Goal: Task Accomplishment & Management: Manage account settings

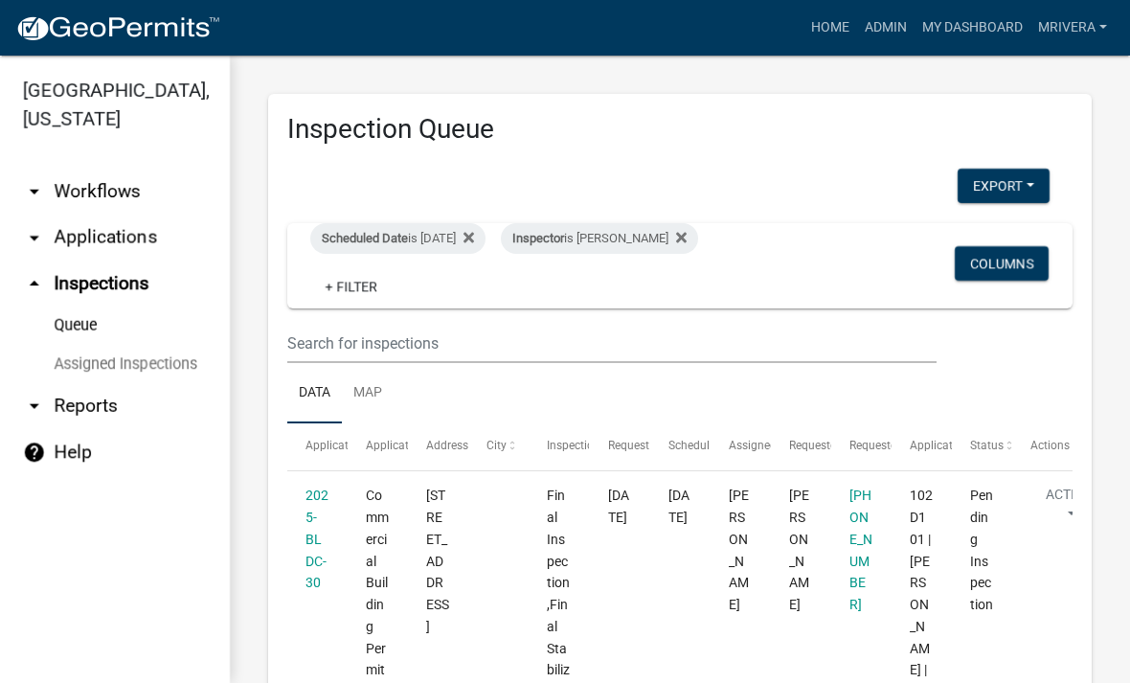
click at [663, 240] on div "Inspector is [PERSON_NAME]" at bounding box center [599, 238] width 197 height 31
select select "07642ab0-564c-47bb-824b-0ccf2da83593"
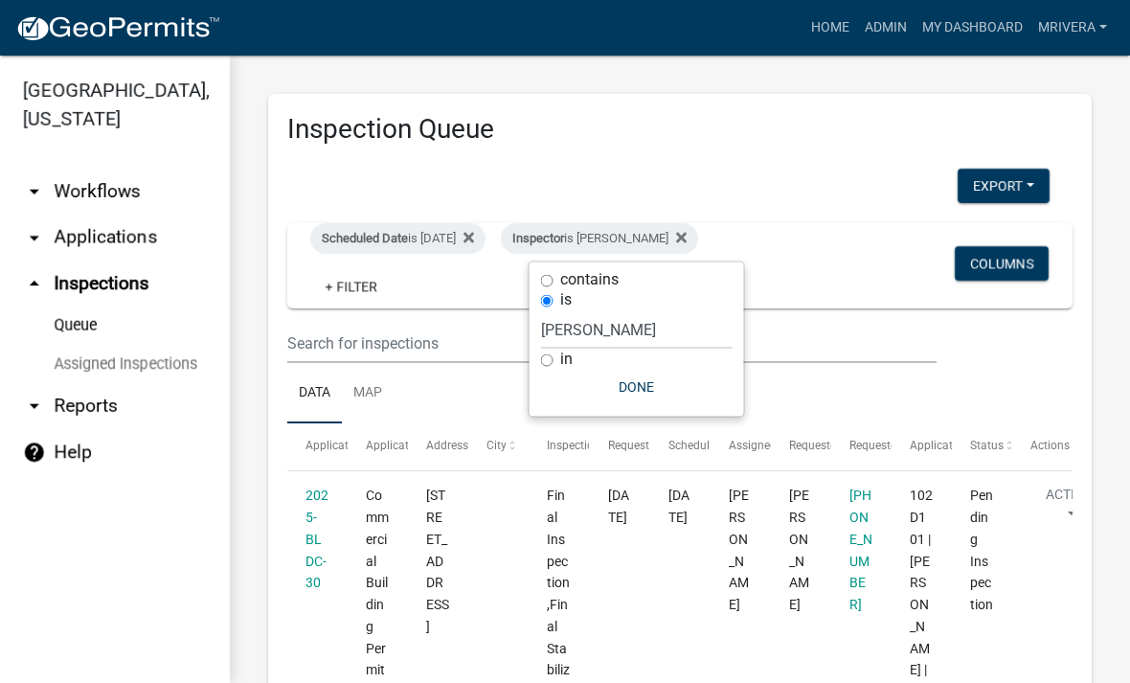
click at [658, 239] on div "Inspector is [PERSON_NAME]" at bounding box center [599, 238] width 197 height 31
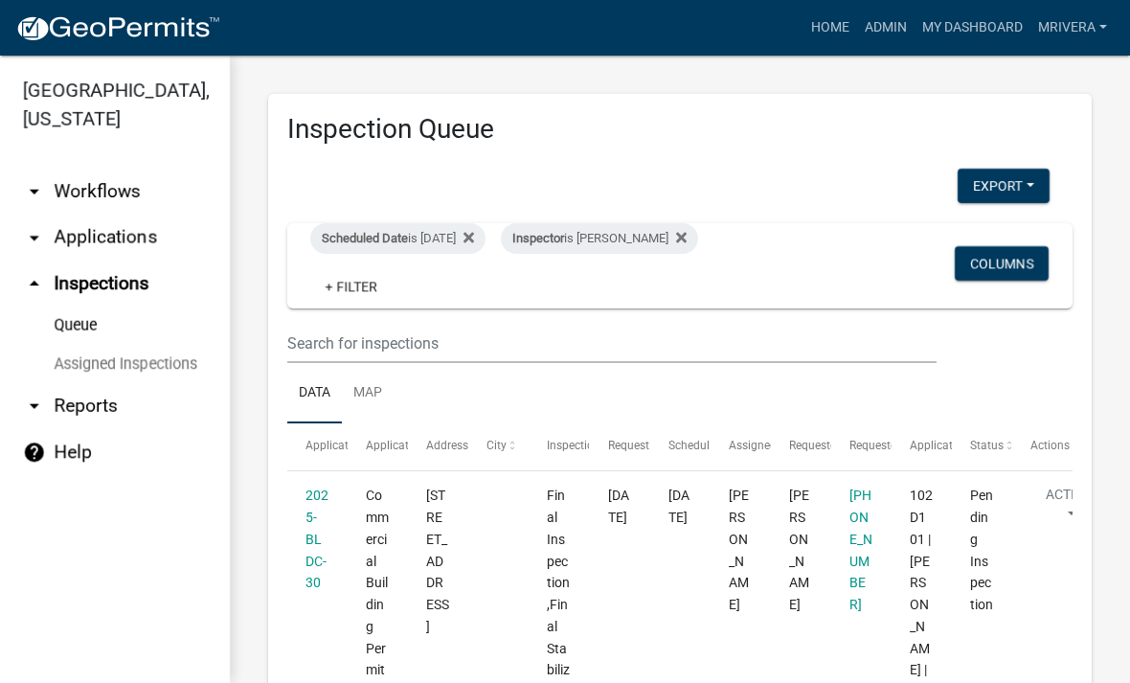
click at [671, 238] on div "Inspector is [PERSON_NAME]" at bounding box center [599, 238] width 197 height 31
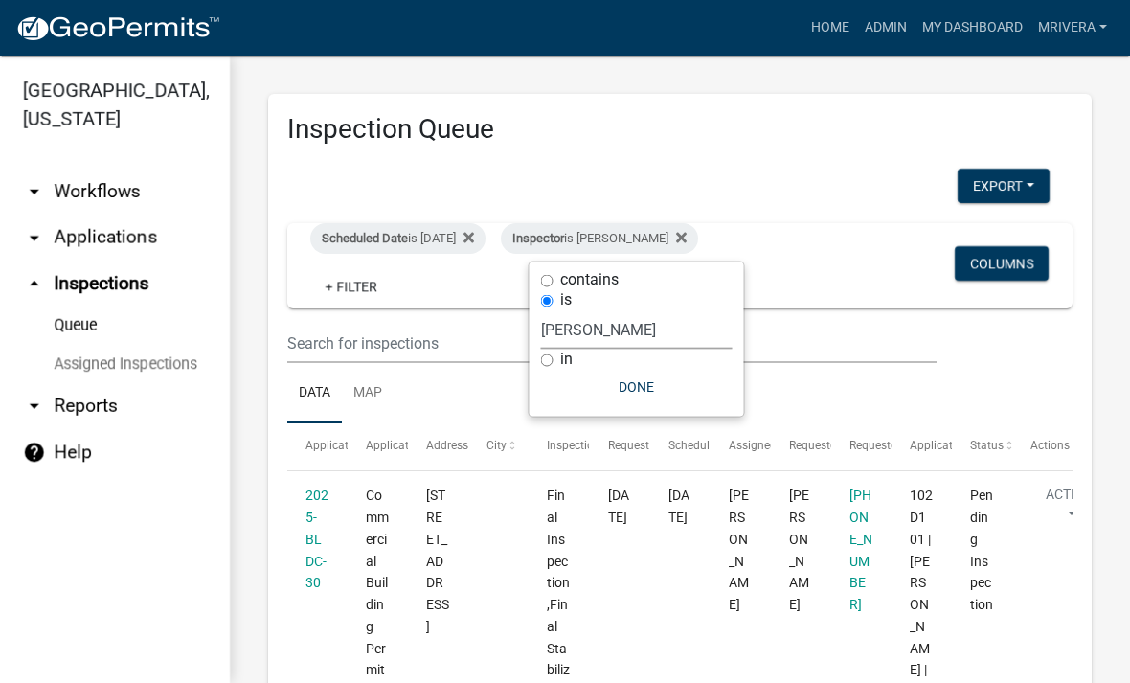
click at [674, 327] on select "Select an option None [PERSON_NAME] [PERSON_NAME] [PERSON_NAME] Quistan [PERSON…" at bounding box center [637, 329] width 192 height 39
select select "a0ea4169-8540-4a2c-b9f4-cf4c1ffdeb95"
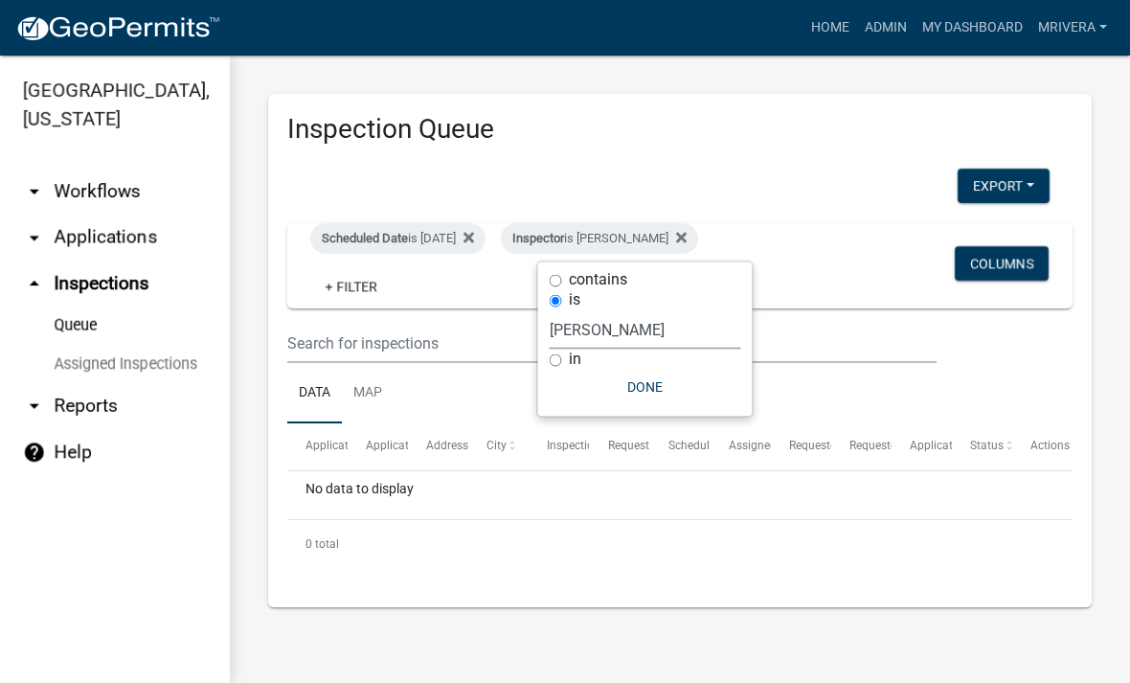
click at [679, 389] on button "Done" at bounding box center [646, 387] width 192 height 34
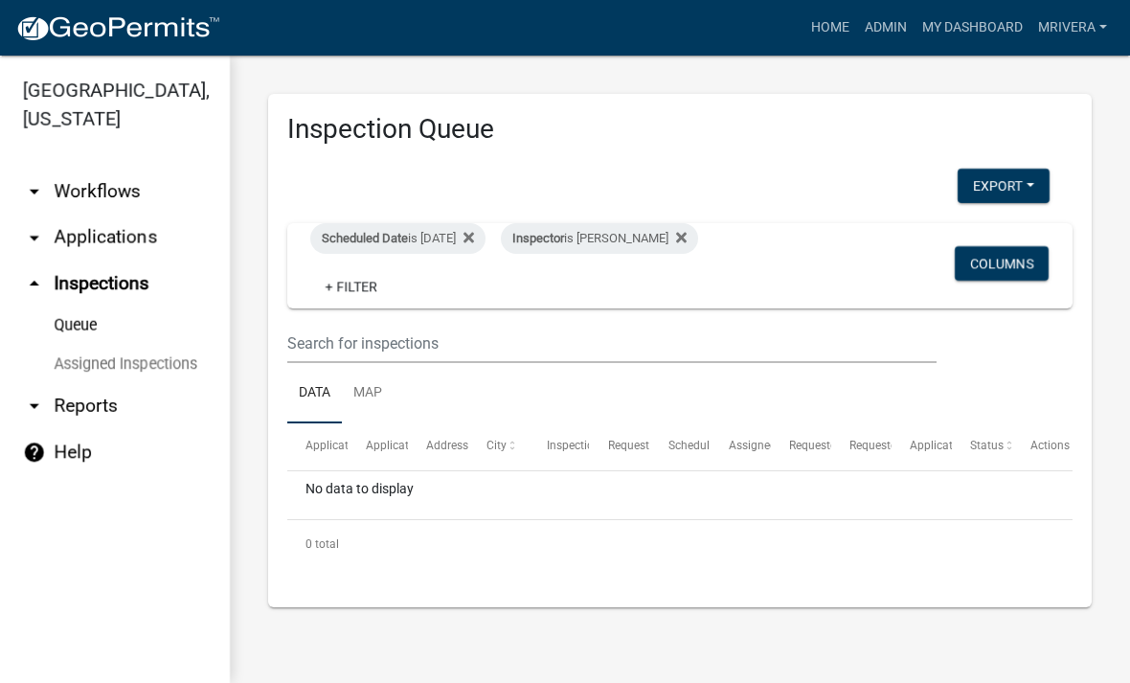
click at [671, 246] on div "Inspector is [PERSON_NAME]" at bounding box center [599, 238] width 197 height 31
click at [690, 360] on div "in" at bounding box center [646, 360] width 192 height 20
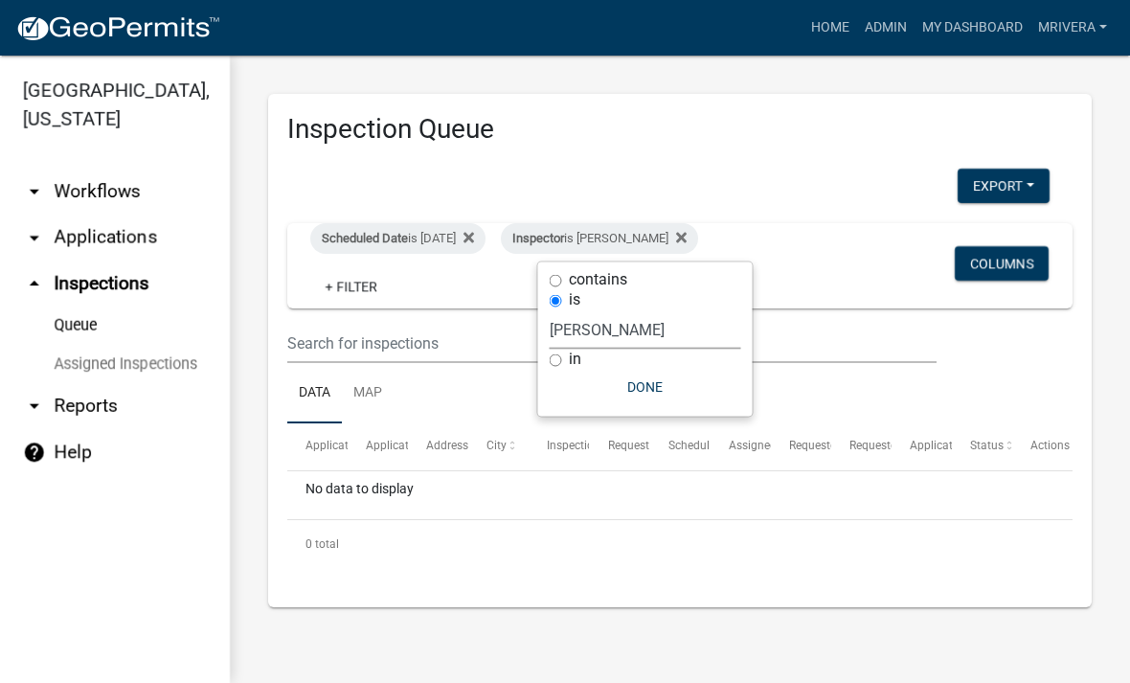
click at [699, 321] on select "Select an option None [PERSON_NAME] [PERSON_NAME] [PERSON_NAME] Quistan [PERSON…" at bounding box center [646, 329] width 192 height 39
select select "07642ab0-564c-47bb-824b-0ccf2da83593"
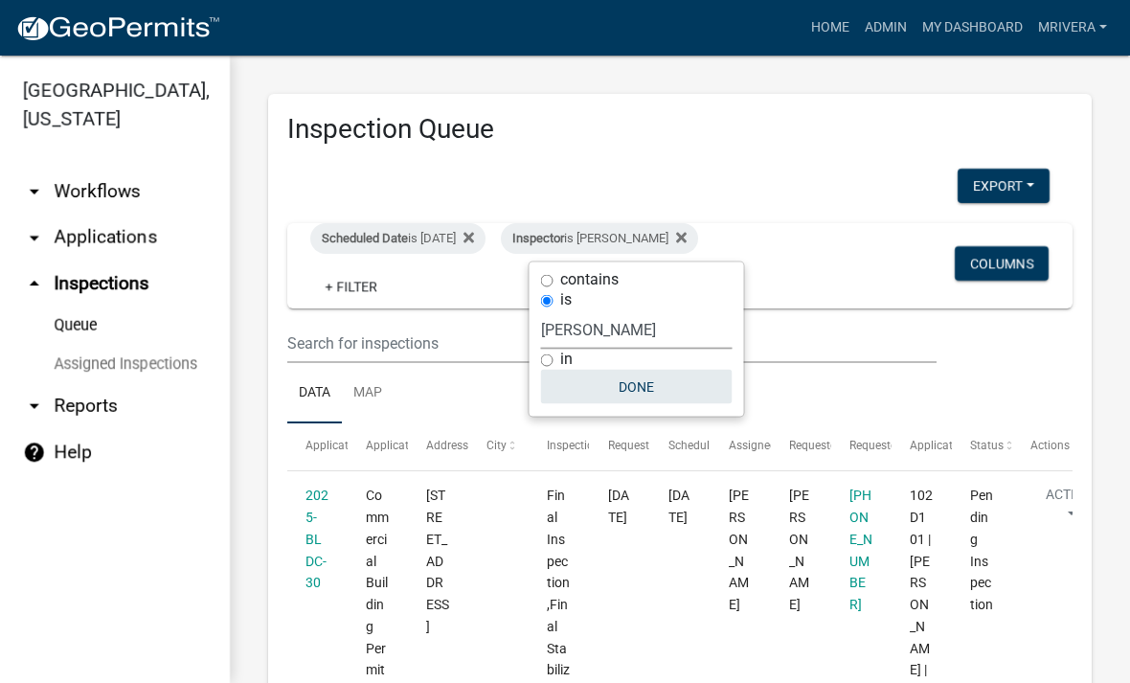
click at [675, 399] on button "Done" at bounding box center [637, 387] width 192 height 34
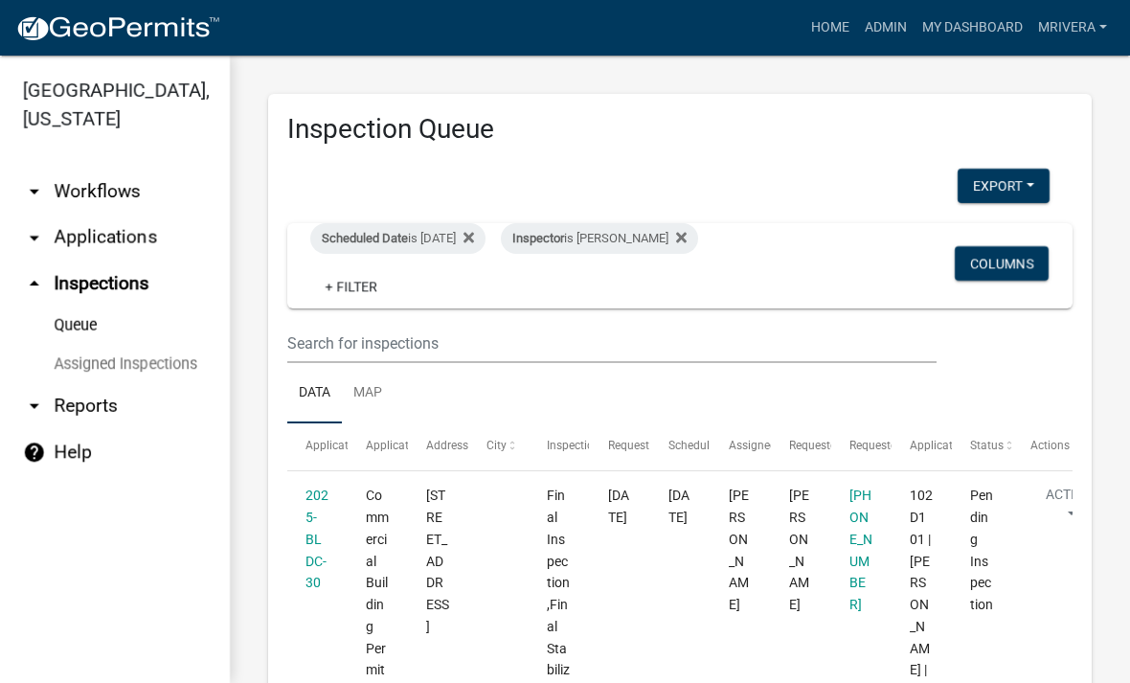
click at [463, 235] on div "Scheduled Date is 10/10/2025" at bounding box center [397, 238] width 175 height 31
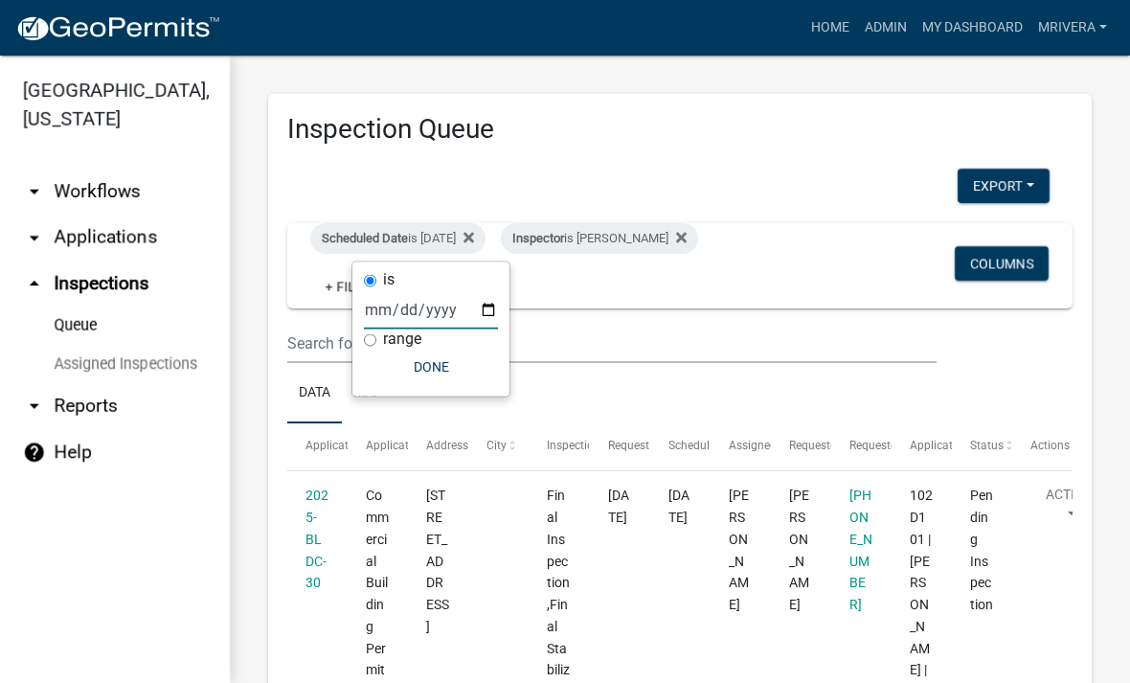
click at [461, 290] on input "2025-10-10" at bounding box center [431, 309] width 134 height 39
type input "2025-10-09"
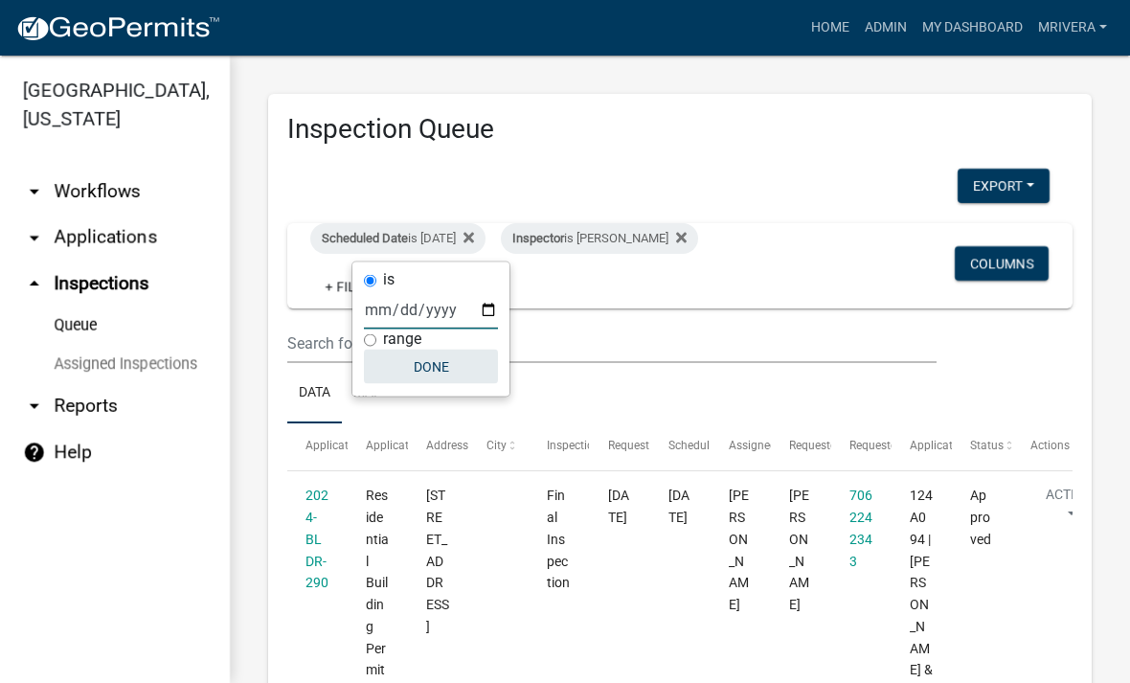
click at [435, 371] on button "Done" at bounding box center [431, 367] width 134 height 34
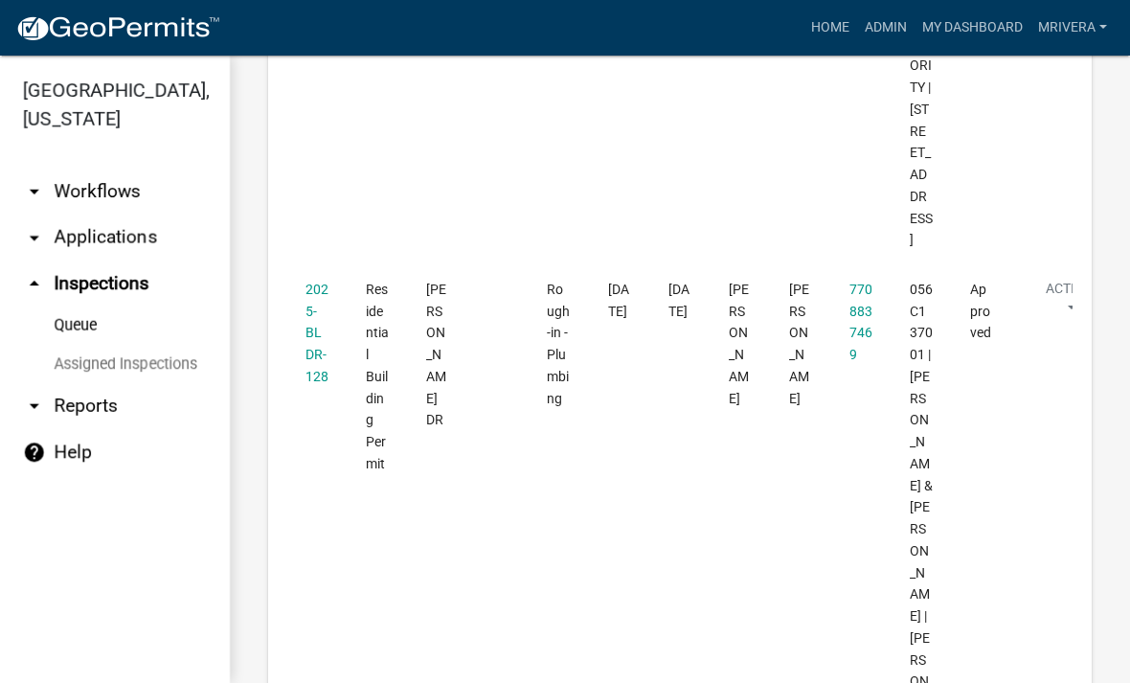
scroll to position [5989, 0]
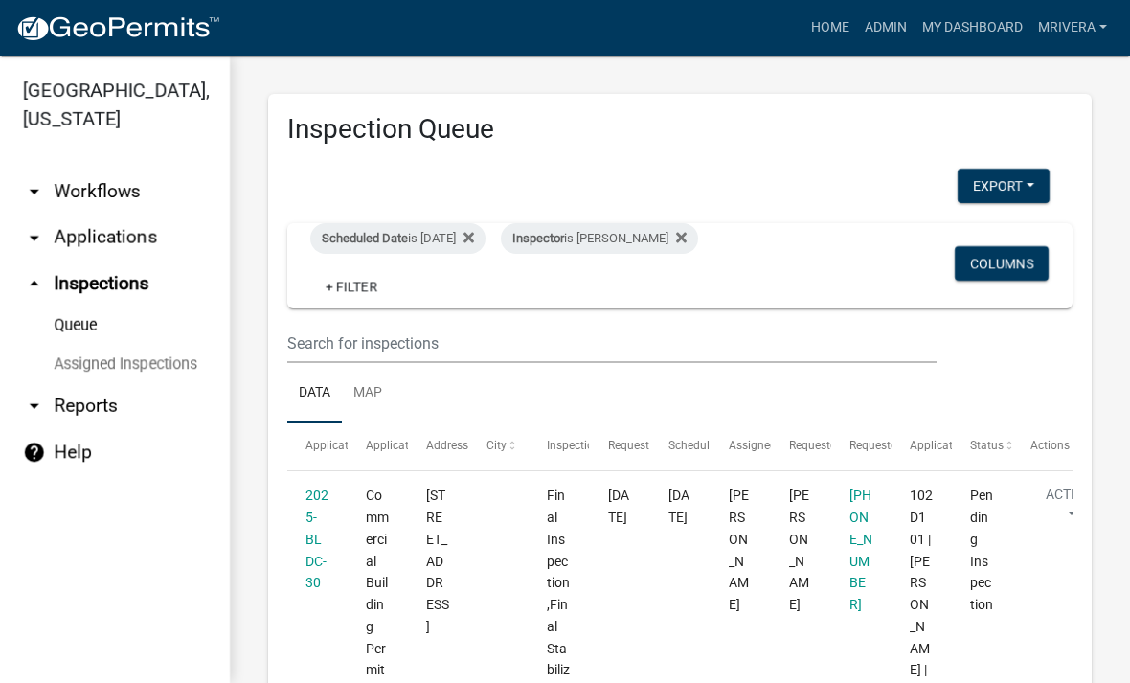
click at [658, 238] on div "Inspector is [PERSON_NAME]" at bounding box center [599, 238] width 197 height 31
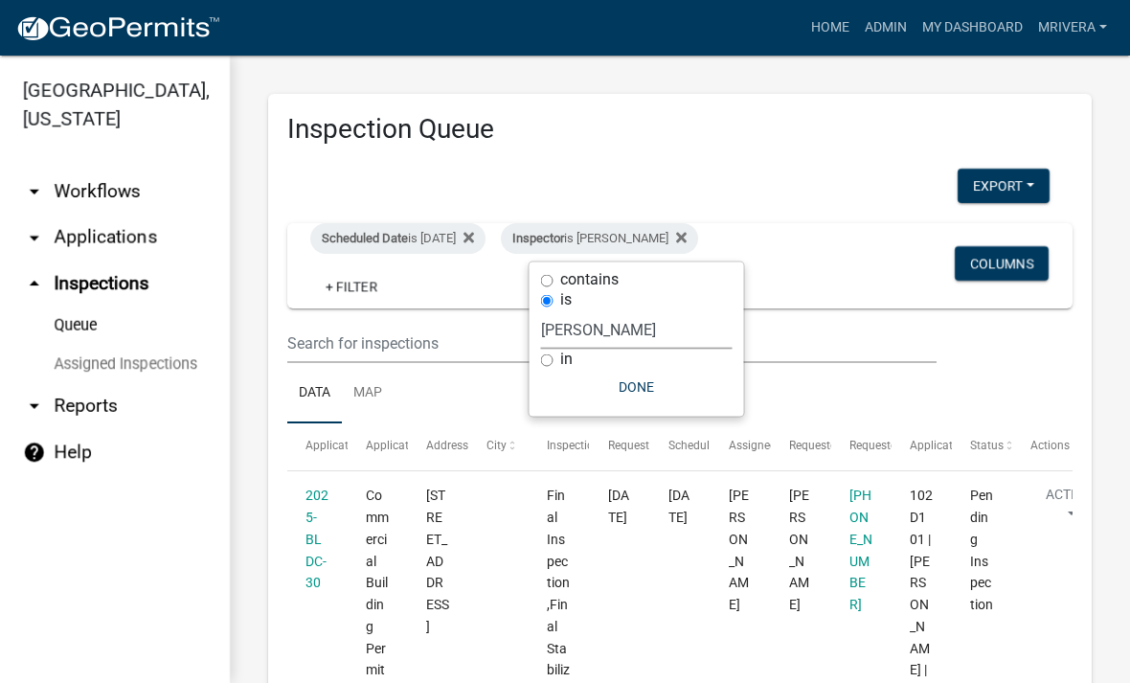
click at [650, 327] on select "Select an option None [PERSON_NAME] [PERSON_NAME] [PERSON_NAME] Quistan [PERSON…" at bounding box center [637, 329] width 192 height 39
select select "a0ea4169-8540-4a2c-b9f4-cf4c1ffdeb95"
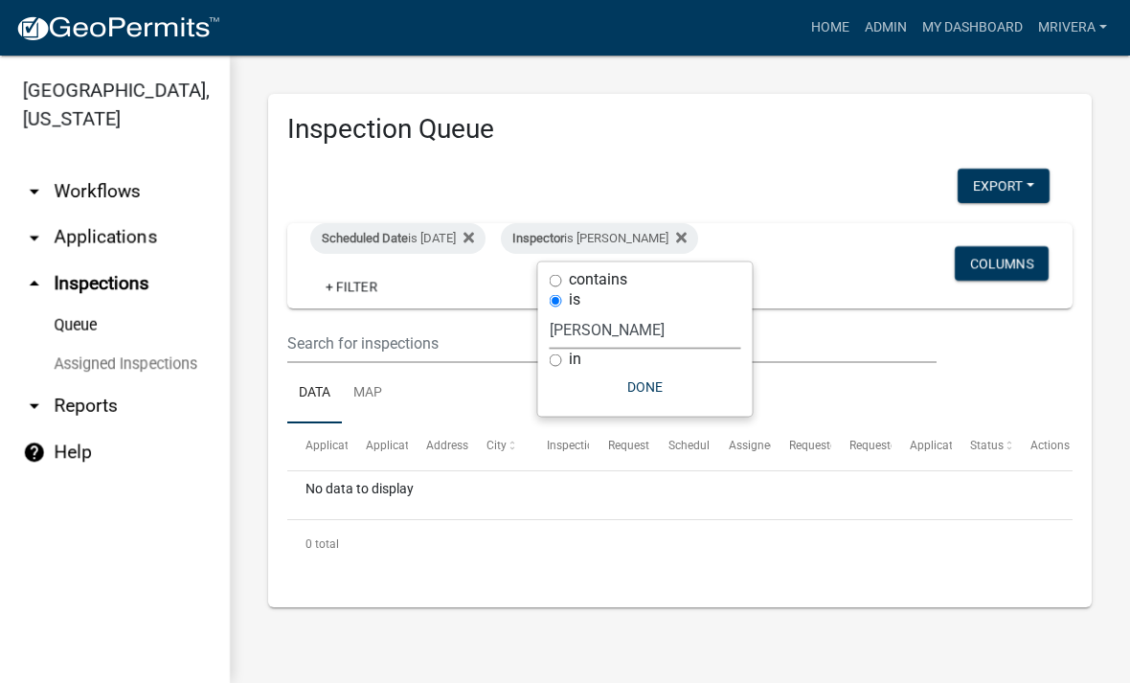
click at [670, 403] on button "Done" at bounding box center [646, 387] width 192 height 34
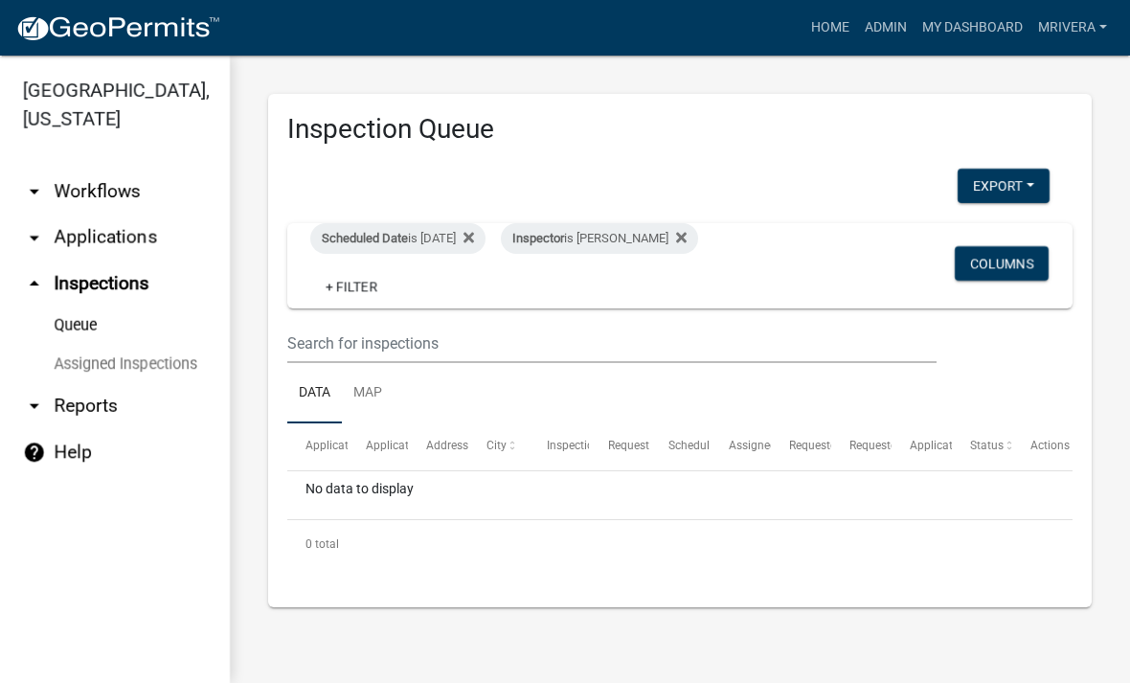
click at [651, 235] on div "Inspector is [PERSON_NAME]" at bounding box center [599, 238] width 197 height 31
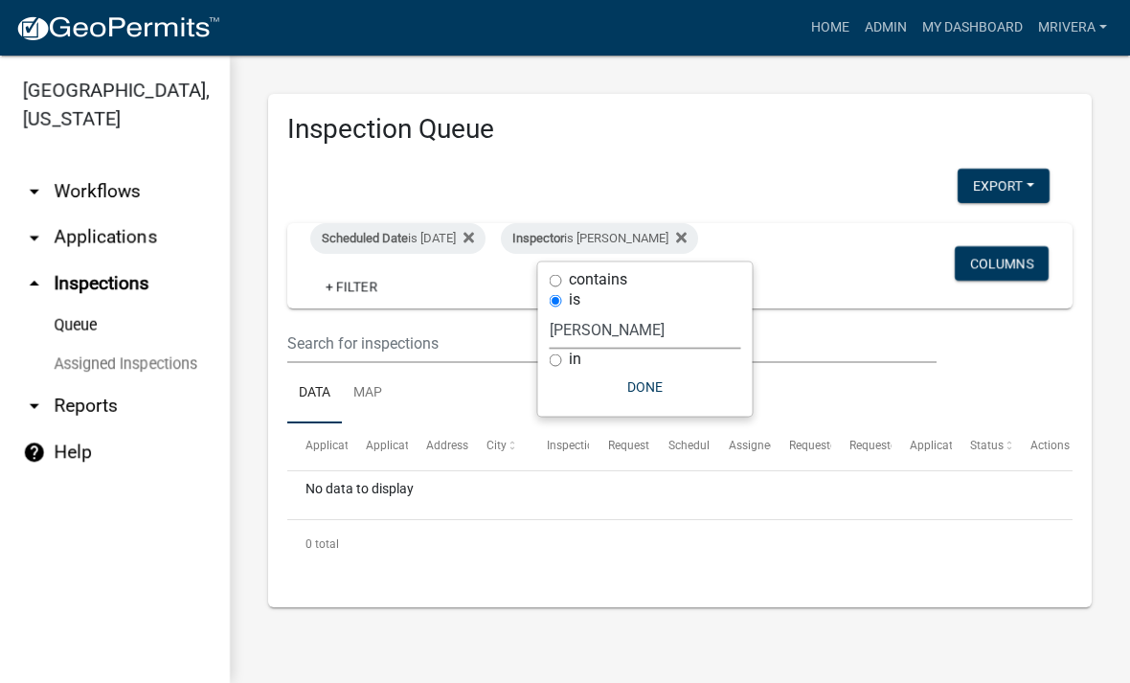
click at [669, 322] on select "Select an option None [PERSON_NAME] [PERSON_NAME] [PERSON_NAME] Quistan [PERSON…" at bounding box center [646, 329] width 192 height 39
select select "07642ab0-564c-47bb-824b-0ccf2da83593"
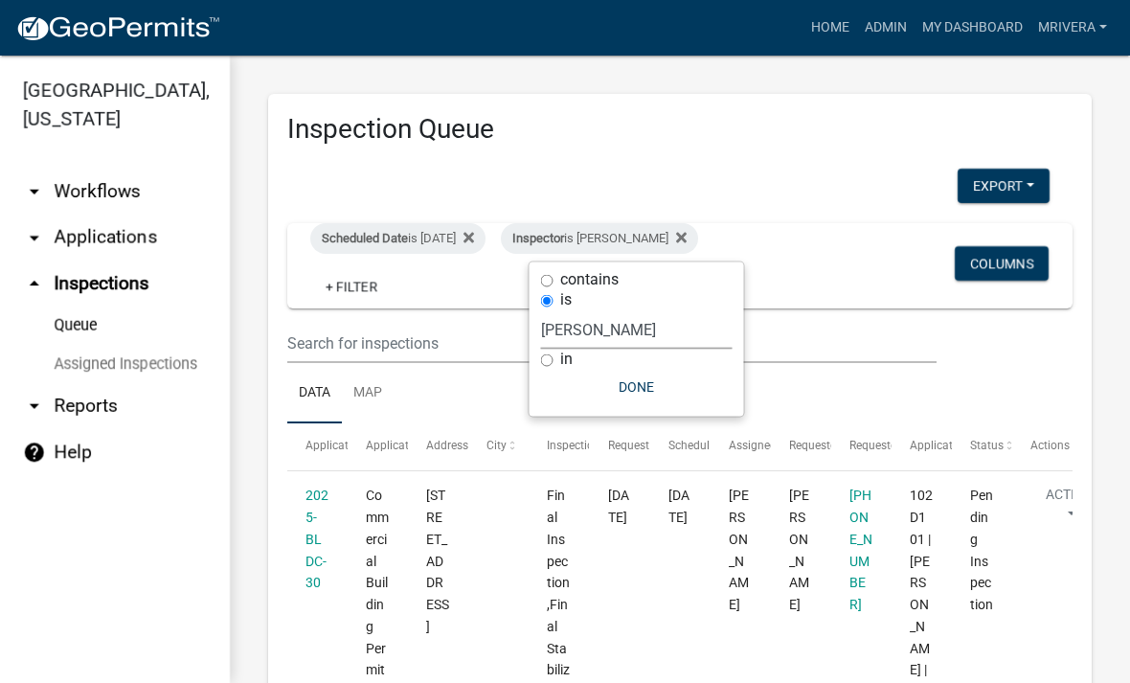
click at [660, 397] on button "Done" at bounding box center [637, 387] width 192 height 34
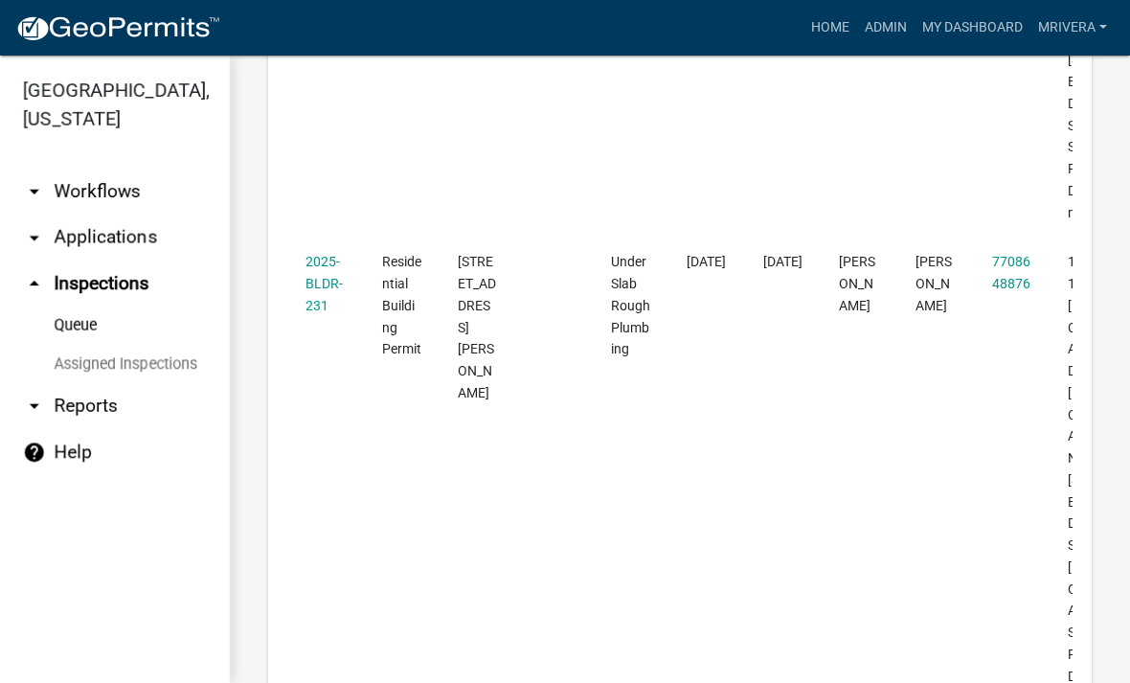
scroll to position [1938, 0]
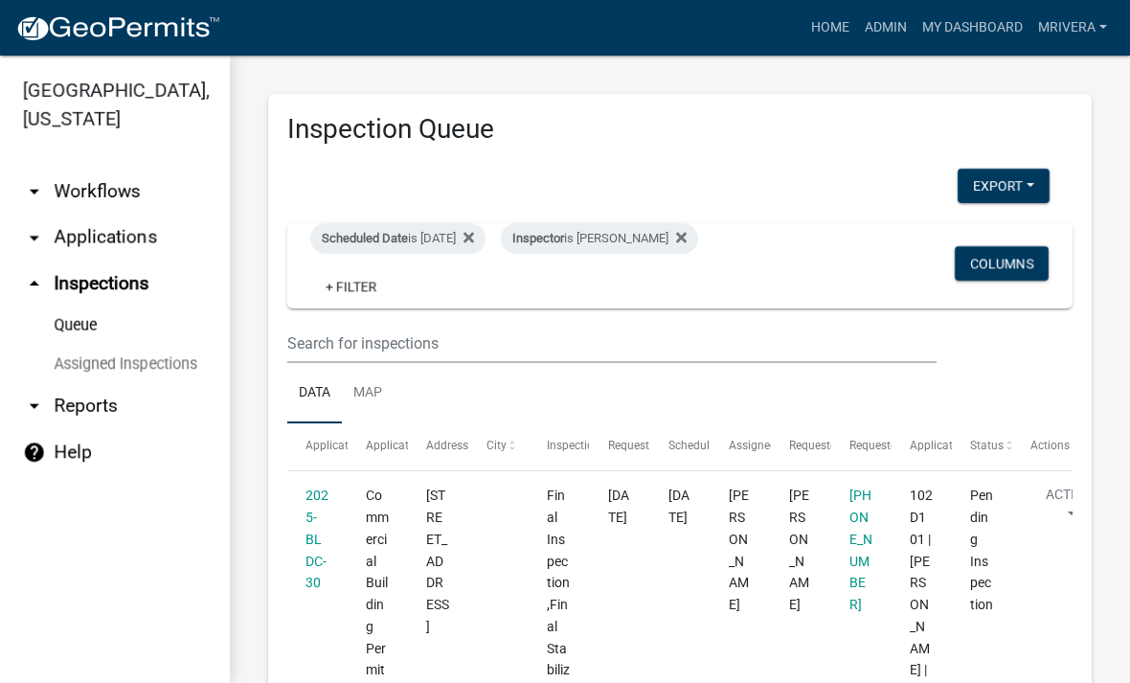
click at [658, 231] on div "Inspector is [PERSON_NAME]" at bounding box center [599, 238] width 197 height 31
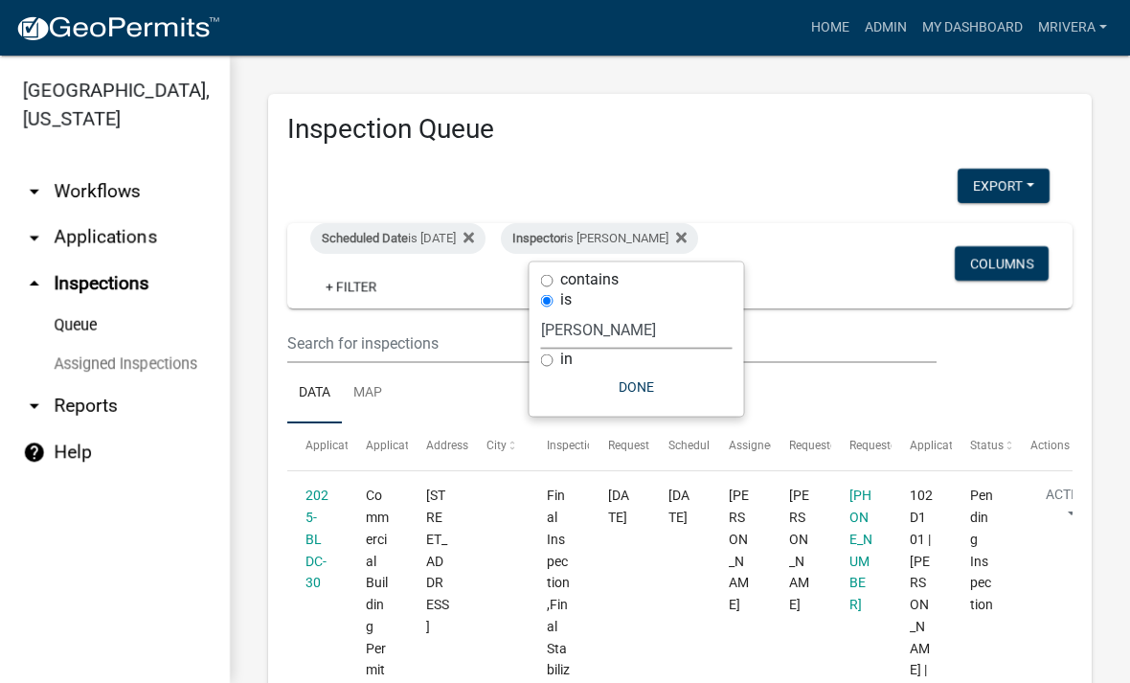
click at [653, 335] on select "Select an option None [PERSON_NAME] [PERSON_NAME] [PERSON_NAME] Quistan [PERSON…" at bounding box center [637, 329] width 192 height 39
select select "a0ea4169-8540-4a2c-b9f4-cf4c1ffdeb95"
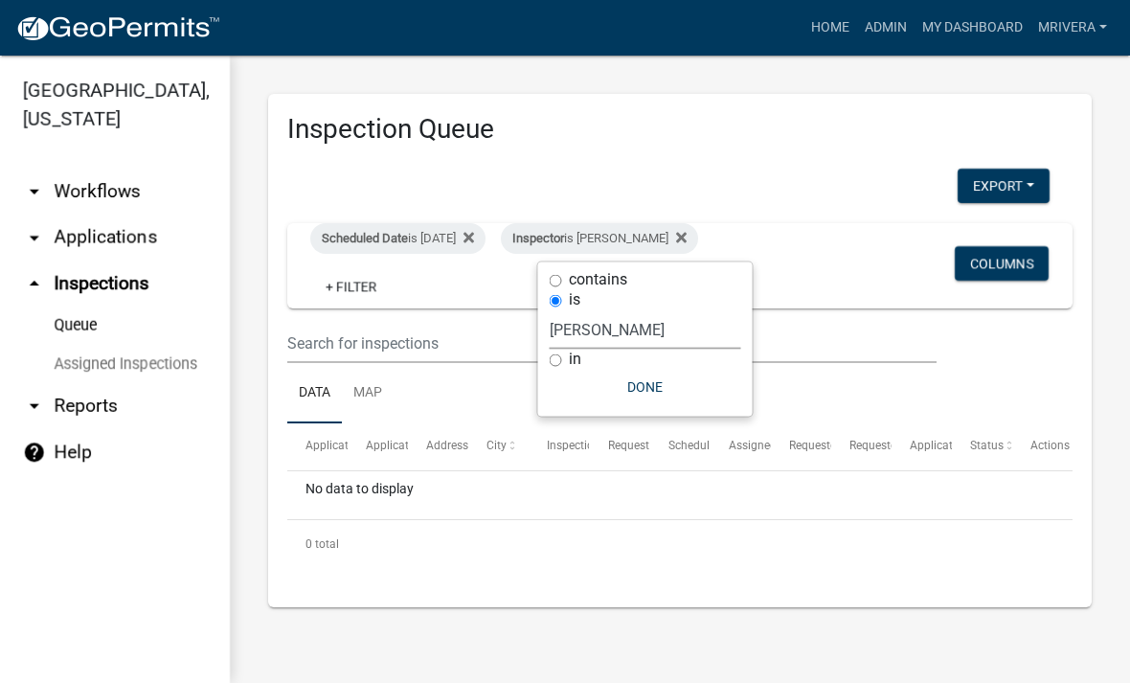
click at [673, 383] on button "Done" at bounding box center [646, 387] width 192 height 34
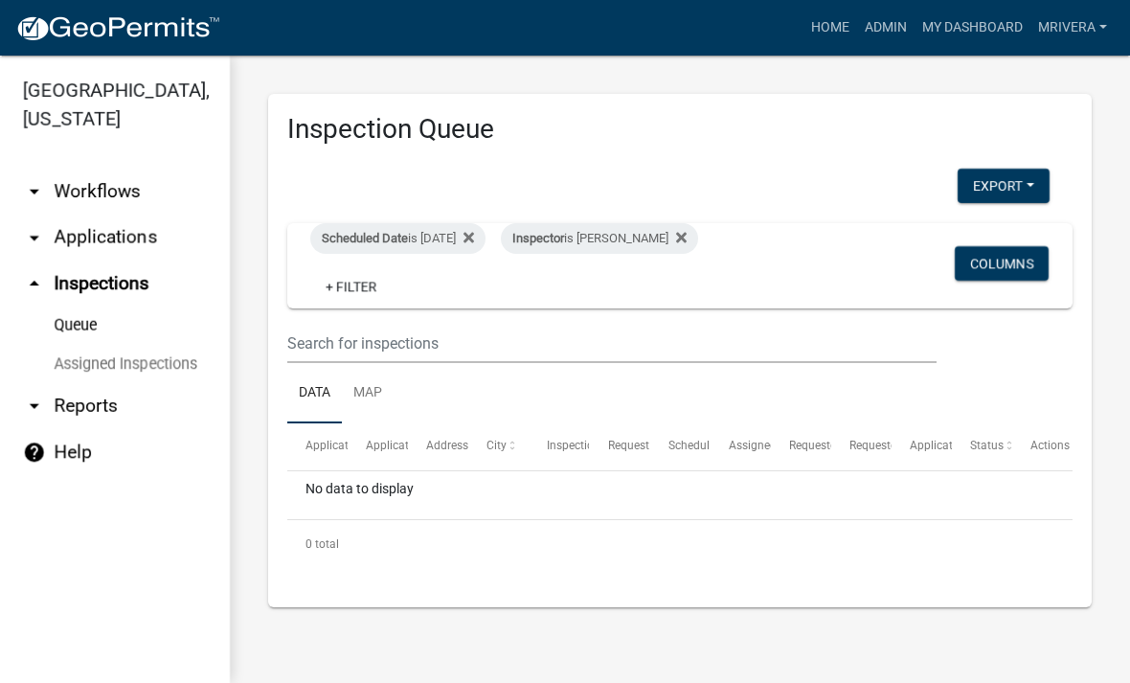
click at [668, 243] on div "Inspector is [PERSON_NAME]" at bounding box center [599, 238] width 197 height 31
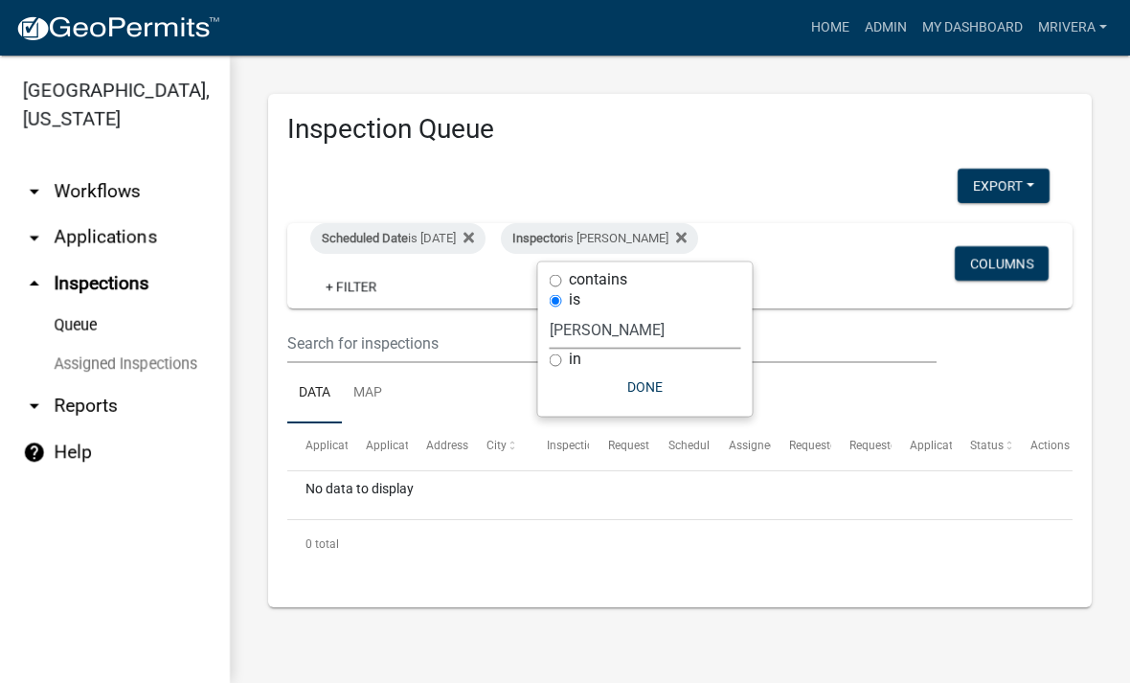
click at [673, 333] on select "Select an option None [PERSON_NAME] [PERSON_NAME] [PERSON_NAME] Quistan [PERSON…" at bounding box center [646, 329] width 192 height 39
select select "07642ab0-564c-47bb-824b-0ccf2da83593"
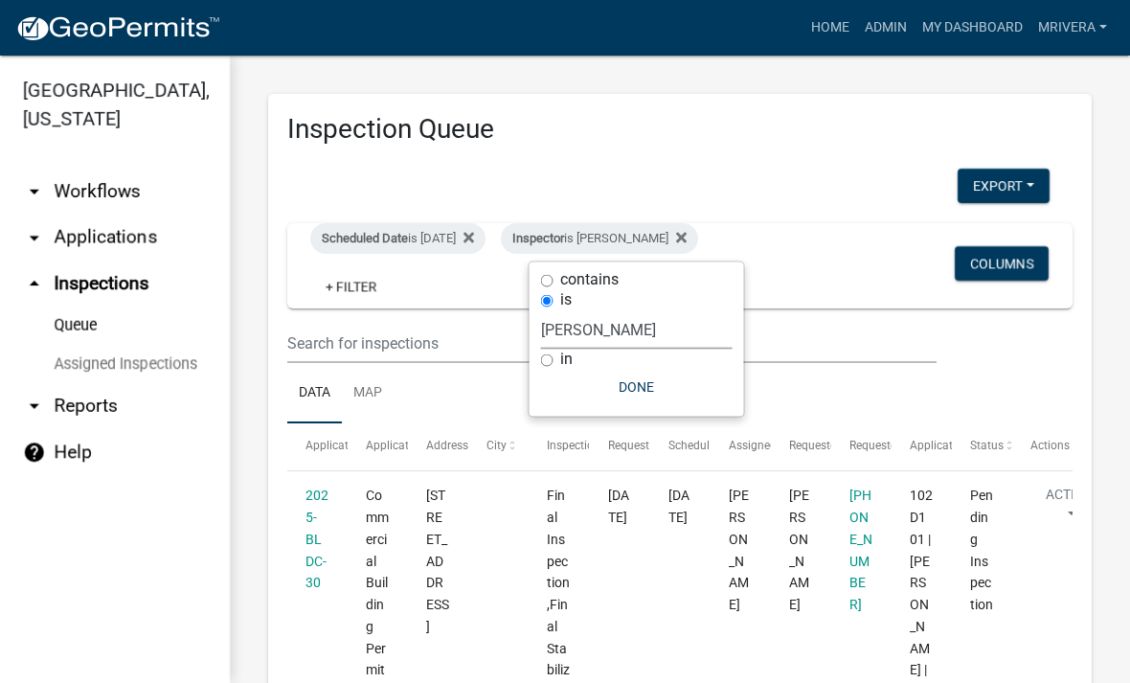
click at [660, 387] on button "Done" at bounding box center [637, 387] width 192 height 34
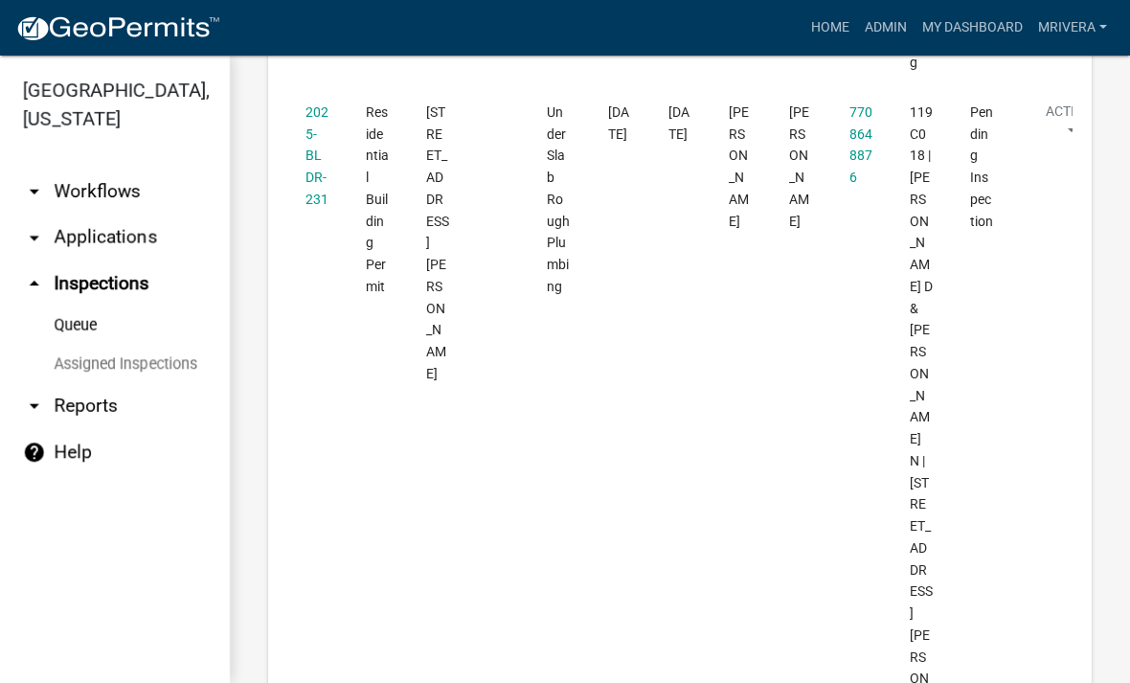
scroll to position [3265, 0]
